Goal: Transaction & Acquisition: Purchase product/service

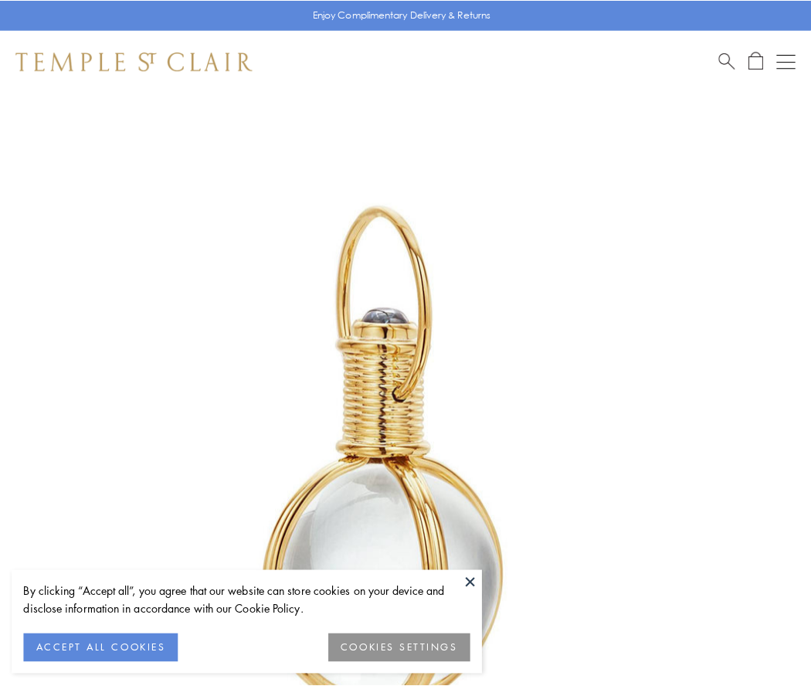
scroll to position [403, 0]
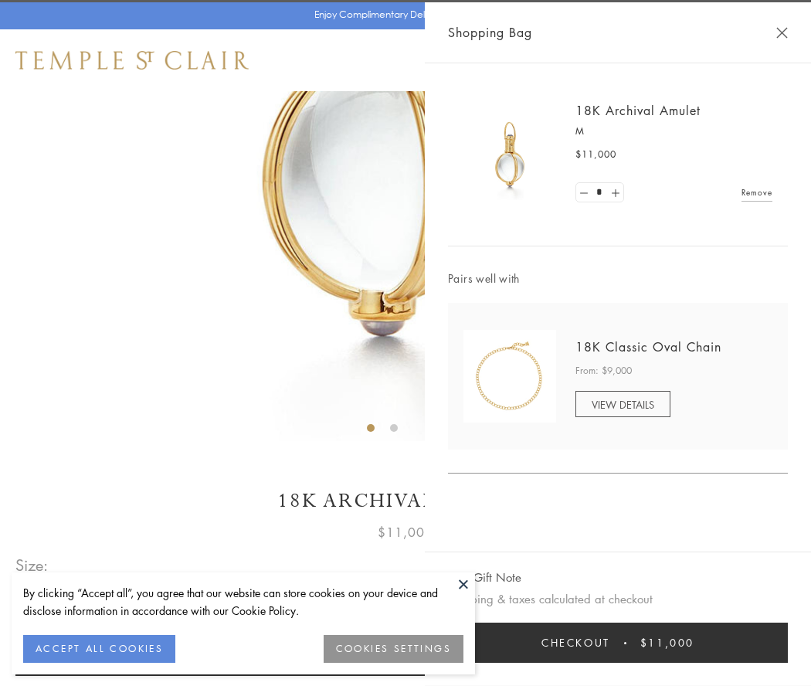
click at [618, 642] on button "Checkout $11,000" at bounding box center [618, 642] width 340 height 40
